Goal: Task Accomplishment & Management: Use online tool/utility

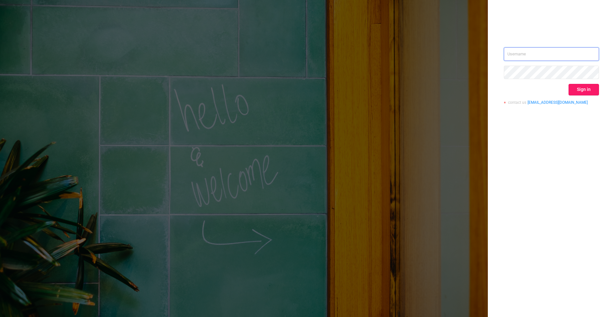
type input "[PERSON_NAME][EMAIL_ADDRESS][DOMAIN_NAME]"
click at [579, 85] on button "Sign in" at bounding box center [583, 90] width 30 height 12
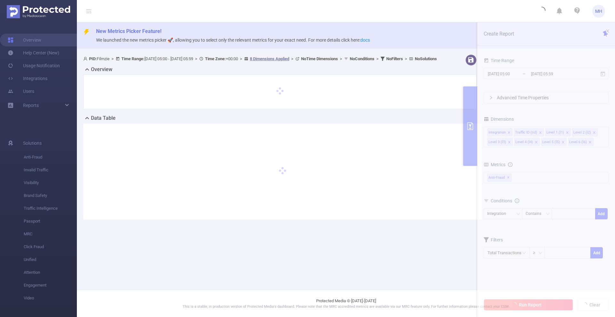
click at [497, 75] on section "PID: Filmzie > Time Range: [DATE] 05:00 - [DATE] 05:59 > Time Zone: +00:00 > 8 …" at bounding box center [346, 142] width 538 height 181
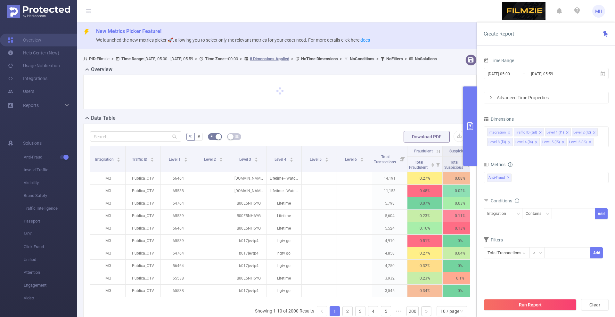
click at [498, 75] on input "[DATE] 05:00" at bounding box center [513, 73] width 52 height 9
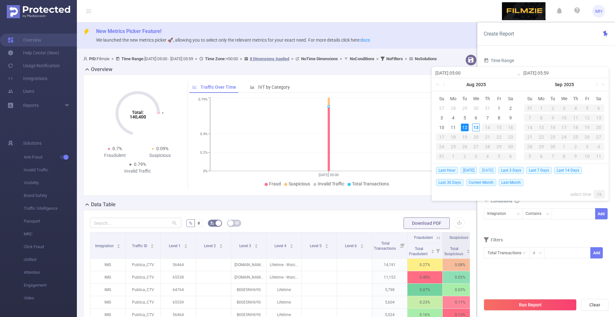
click at [486, 168] on span "[DATE]" at bounding box center [487, 170] width 16 height 7
type input "[DATE] 00:00"
type input "[DATE] 23:59"
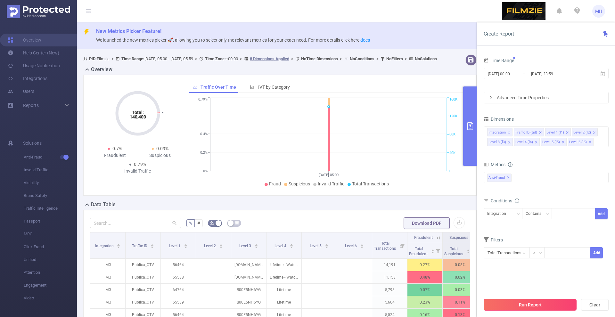
click at [521, 304] on button "Run Report" at bounding box center [529, 305] width 93 height 12
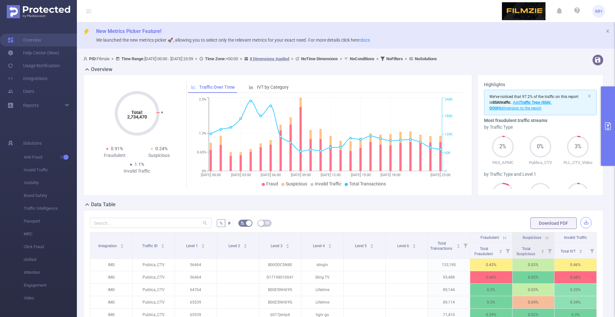
click at [585, 219] on button "button" at bounding box center [585, 222] width 11 height 11
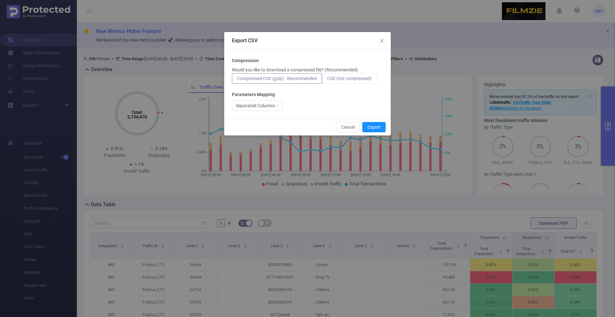
click at [350, 82] on label "CSV (not compressed)" at bounding box center [349, 78] width 55 height 10
click at [327, 80] on input "CSV (not compressed)" at bounding box center [327, 80] width 0 height 0
click at [370, 125] on button "Export" at bounding box center [373, 127] width 23 height 10
